Goal: Task Accomplishment & Management: Complete application form

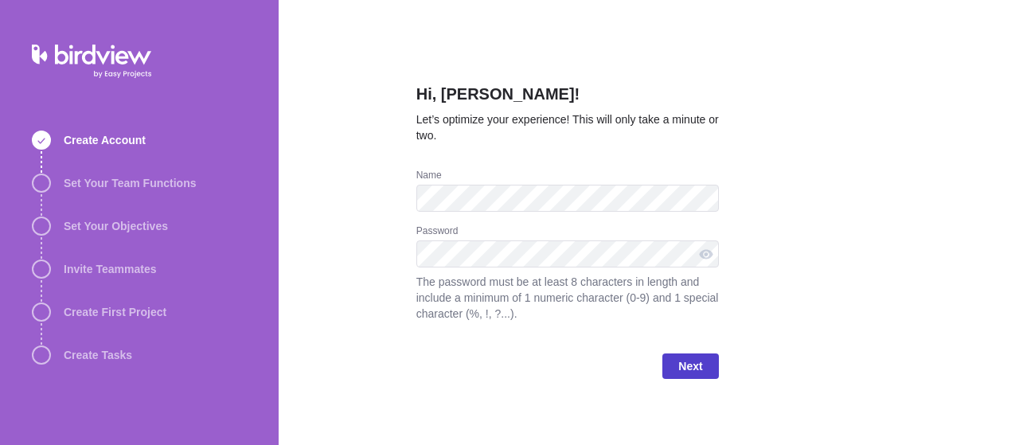
click at [701, 365] on span "Next" at bounding box center [690, 366] width 24 height 19
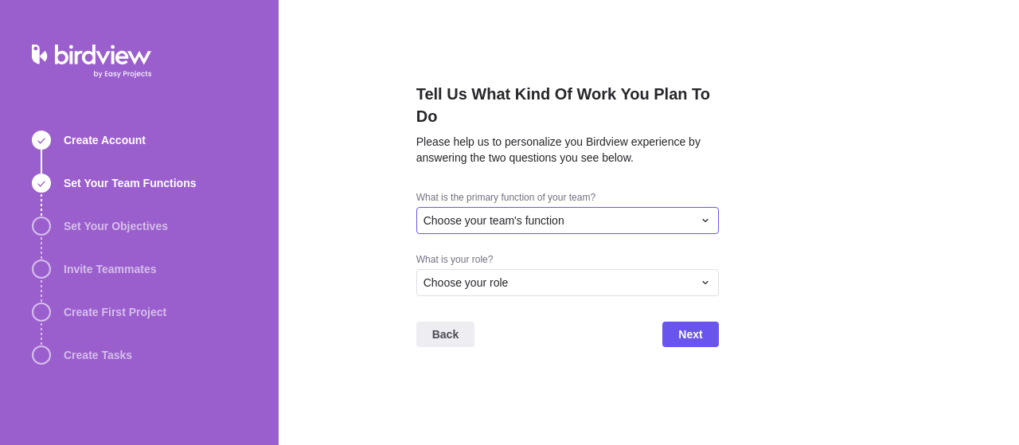
click at [552, 224] on span "Choose your team's function" at bounding box center [494, 221] width 141 height 16
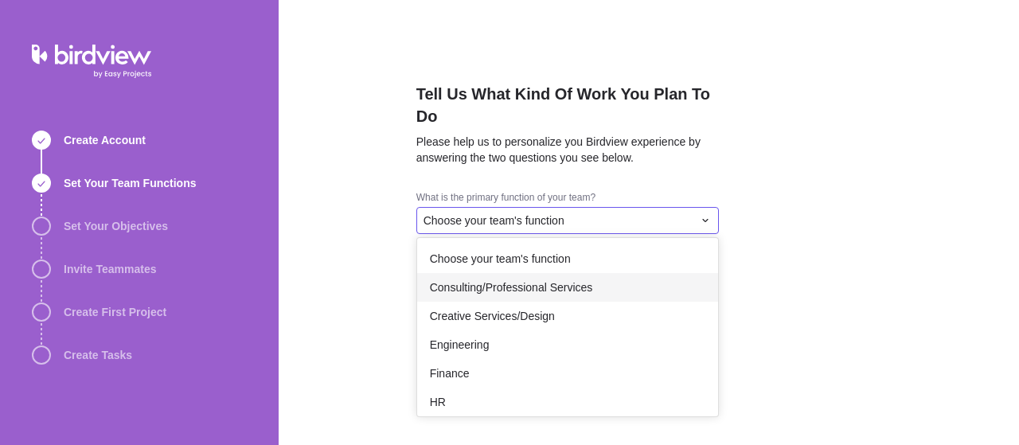
click at [519, 287] on span "Consulting/Professional Services" at bounding box center [511, 288] width 163 height 16
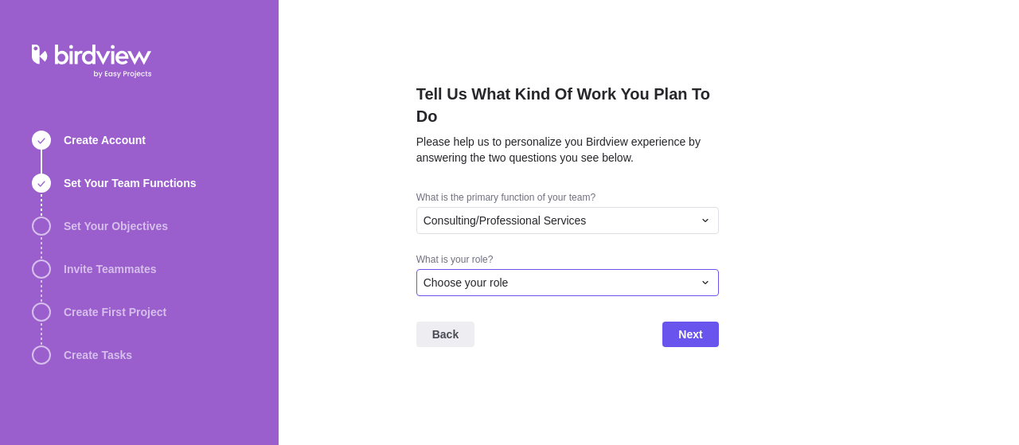
click at [504, 279] on span "Choose your role" at bounding box center [466, 283] width 85 height 16
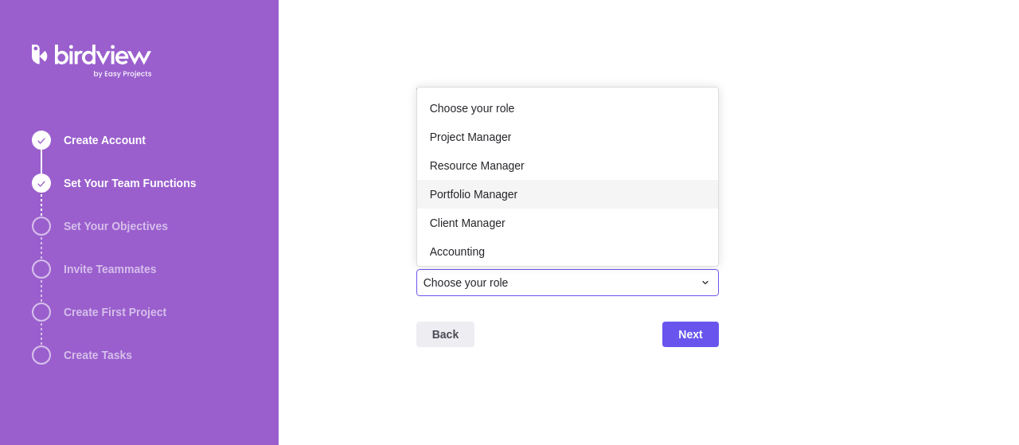
click at [482, 194] on span "Portfolio Manager" at bounding box center [474, 194] width 88 height 16
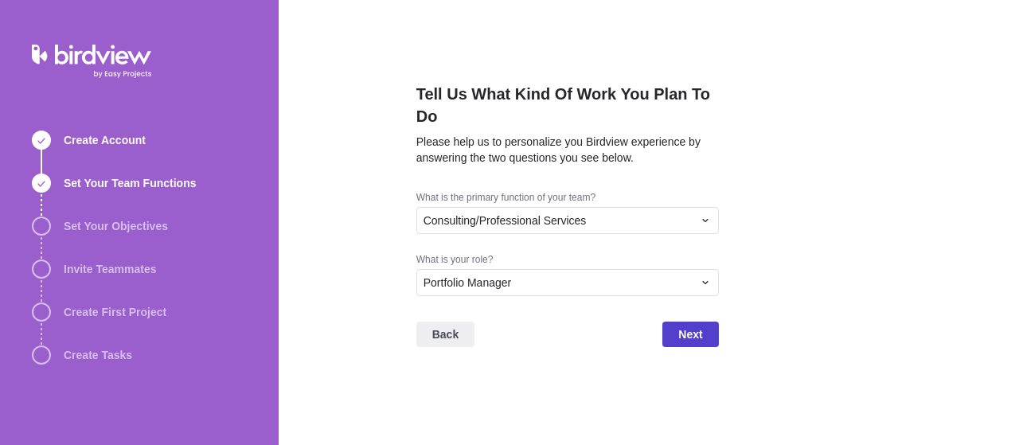
click at [698, 334] on span "Next" at bounding box center [690, 334] width 24 height 19
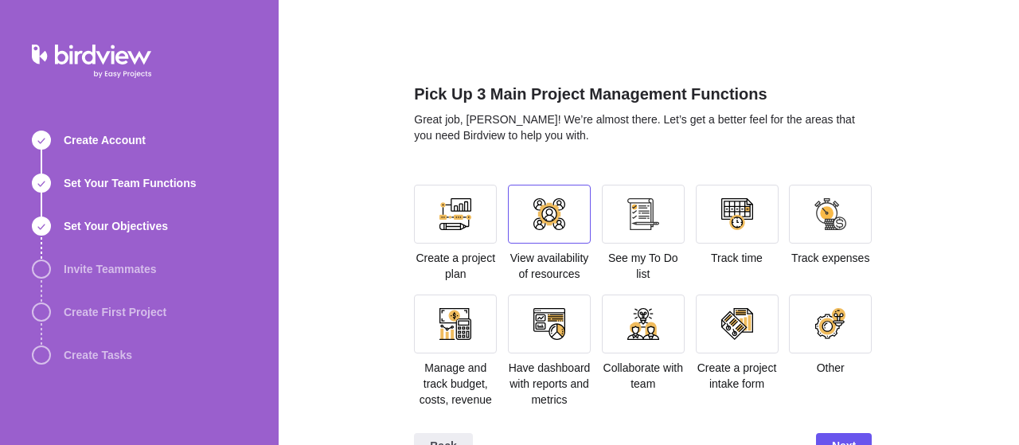
scroll to position [37, 0]
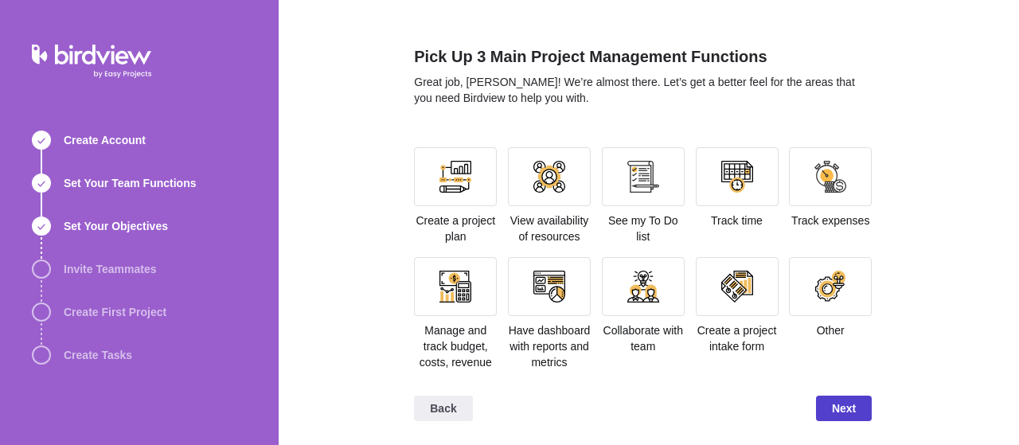
click at [851, 406] on span "Next" at bounding box center [844, 408] width 24 height 19
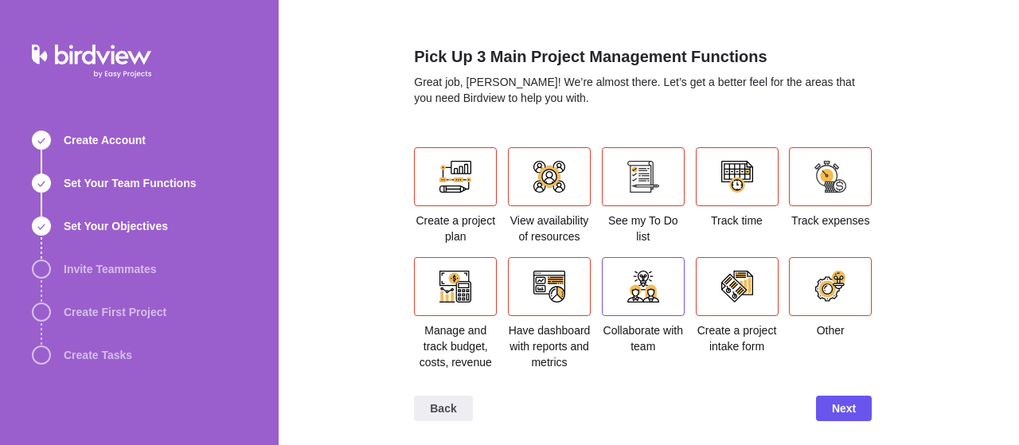
click at [662, 286] on div at bounding box center [643, 286] width 83 height 59
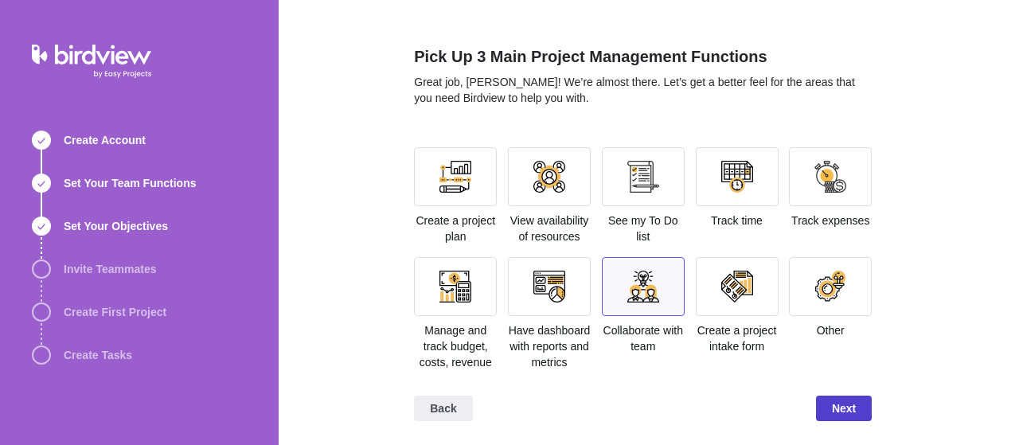
click at [852, 413] on span "Next" at bounding box center [844, 408] width 24 height 19
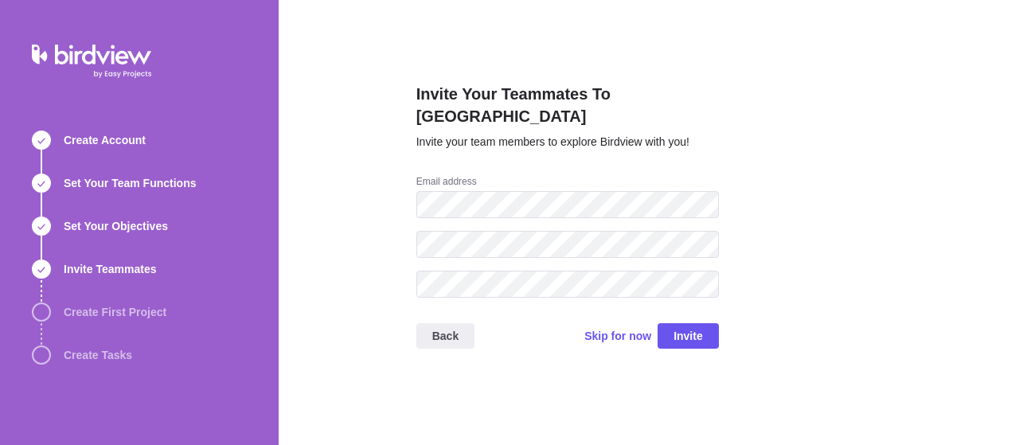
scroll to position [0, 0]
click at [611, 328] on span "Skip for now" at bounding box center [617, 336] width 67 height 16
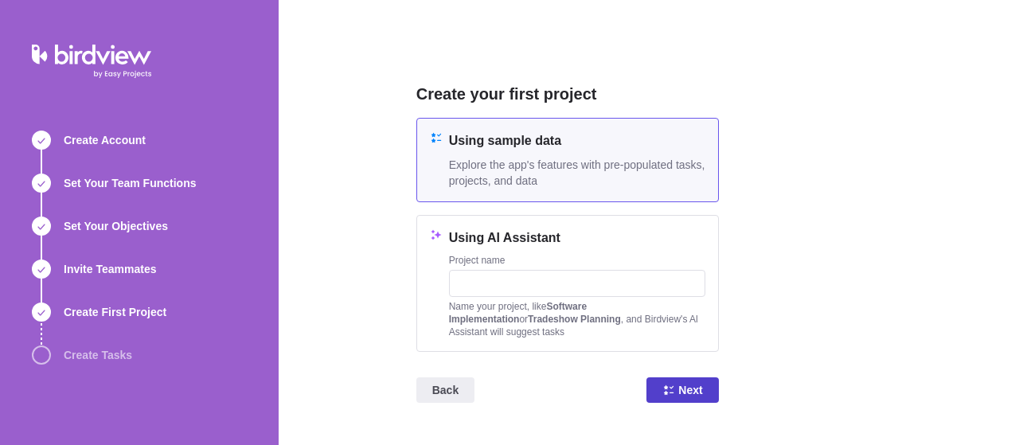
click at [694, 390] on span "Next" at bounding box center [690, 390] width 24 height 19
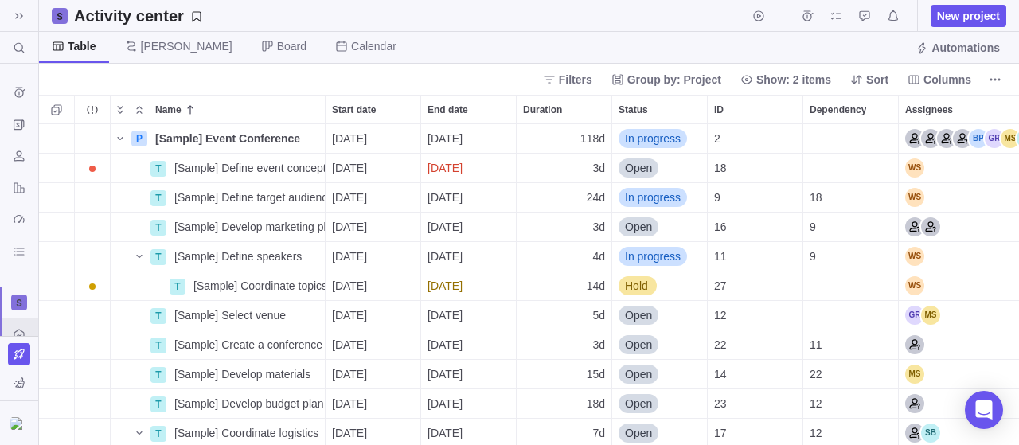
scroll to position [1, 0]
click at [18, 424] on img at bounding box center [19, 423] width 19 height 13
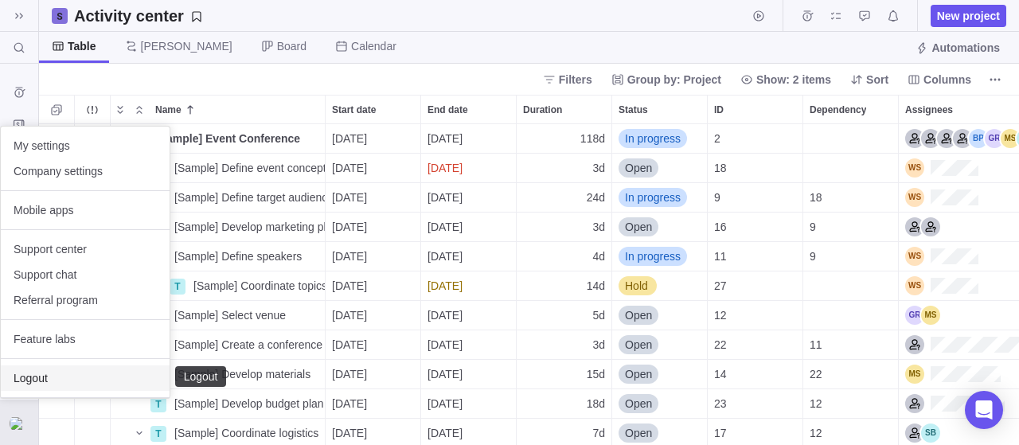
click at [46, 378] on span "Logout" at bounding box center [85, 378] width 143 height 16
